Goal: Navigation & Orientation: Go to known website

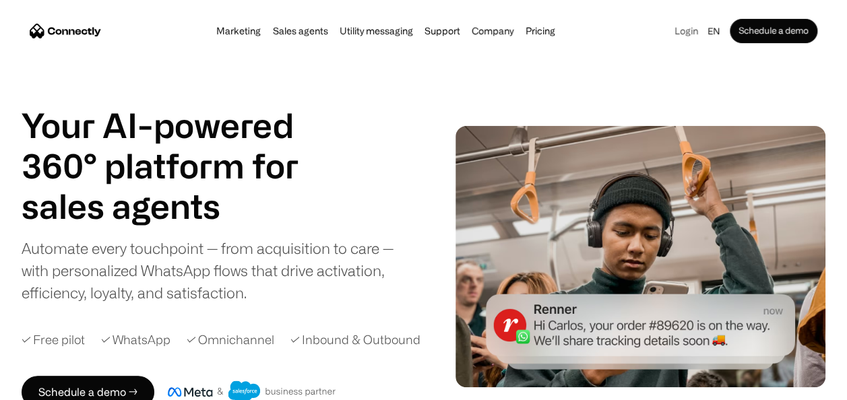
click at [686, 30] on link "Login" at bounding box center [687, 31] width 32 height 19
click at [200, 105] on h1 "Your AI-powered 360° platform for" at bounding box center [177, 145] width 310 height 81
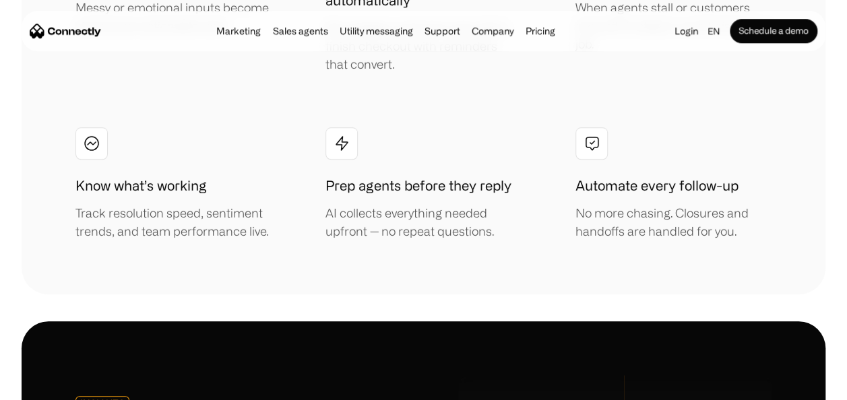
scroll to position [3050, 0]
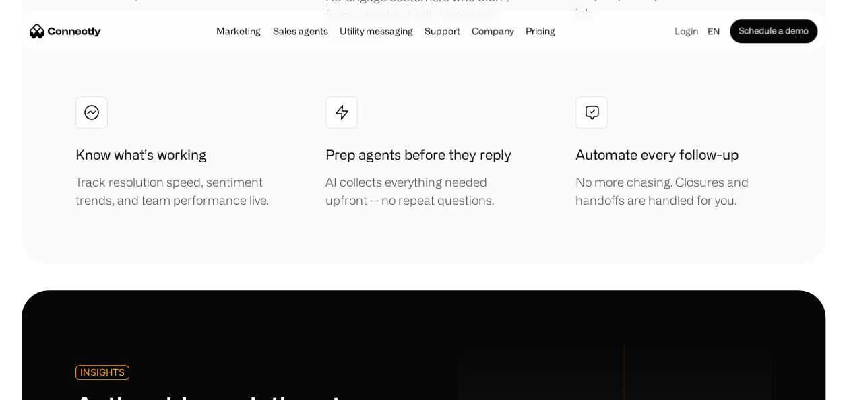
click at [684, 31] on link "Login" at bounding box center [687, 31] width 32 height 19
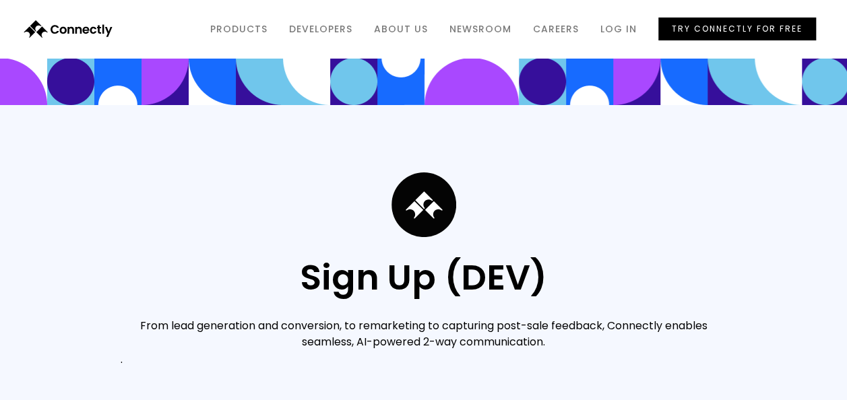
click at [112, 153] on div "Sign Up (DEV) From lead generation and conversion, to remarketing to capturing …" at bounding box center [423, 271] width 847 height 332
click at [734, 26] on link "try connectly for free" at bounding box center [738, 29] width 158 height 23
click at [725, 25] on link "try connectly for free" at bounding box center [738, 29] width 158 height 23
